Goal: Transaction & Acquisition: Purchase product/service

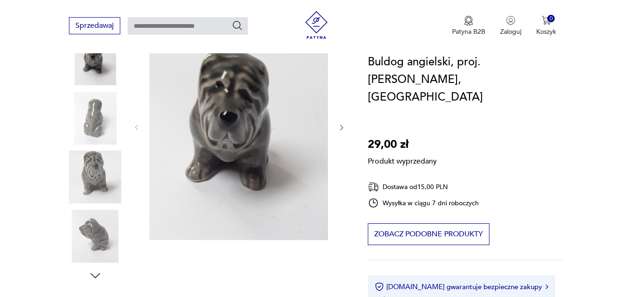
click at [98, 275] on div "Produkt wyprzedany Opis produktu Figurka przedstawiająca psa rasy Buldog Angiel…" at bounding box center [207, 298] width 277 height 568
click at [94, 273] on div "Produkt wyprzedany Opis produktu Figurka przedstawiająca psa rasy Buldog Angiel…" at bounding box center [207, 298] width 277 height 568
click at [92, 278] on div "Produkt wyprzedany Opis produktu Figurka przedstawiająca psa rasy Buldog Angiel…" at bounding box center [207, 298] width 277 height 568
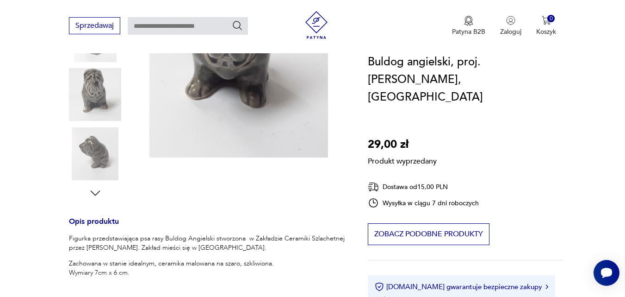
scroll to position [278, 0]
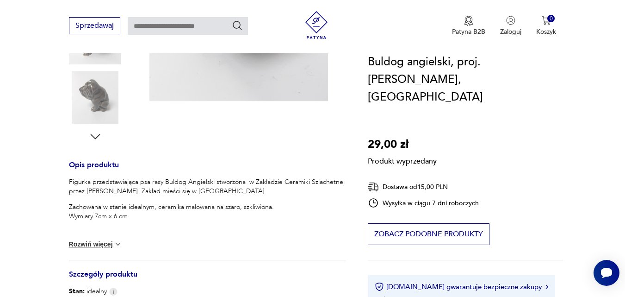
drag, startPoint x: 91, startPoint y: 140, endPoint x: 102, endPoint y: 130, distance: 15.1
click at [93, 139] on div "Produkt wyprzedany Opis produktu Figurka przedstawiająca psa rasy Buldog Angiel…" at bounding box center [207, 159] width 277 height 568
drag, startPoint x: 102, startPoint y: 131, endPoint x: 96, endPoint y: 135, distance: 7.3
click at [99, 133] on div "Produkt wyprzedany Opis produktu Figurka przedstawiająca psa rasy Buldog Angiel…" at bounding box center [207, 159] width 277 height 568
click at [96, 135] on div "Produkt wyprzedany Opis produktu Figurka przedstawiająca psa rasy Buldog Angiel…" at bounding box center [207, 159] width 277 height 568
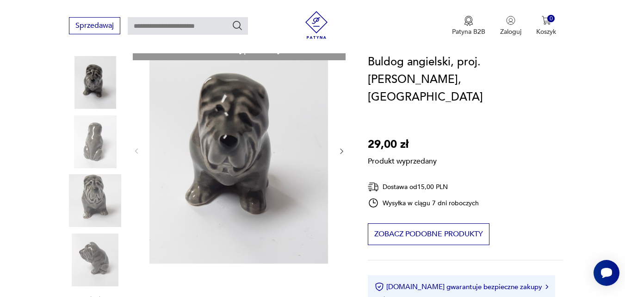
scroll to position [93, 0]
